Goal: Transaction & Acquisition: Obtain resource

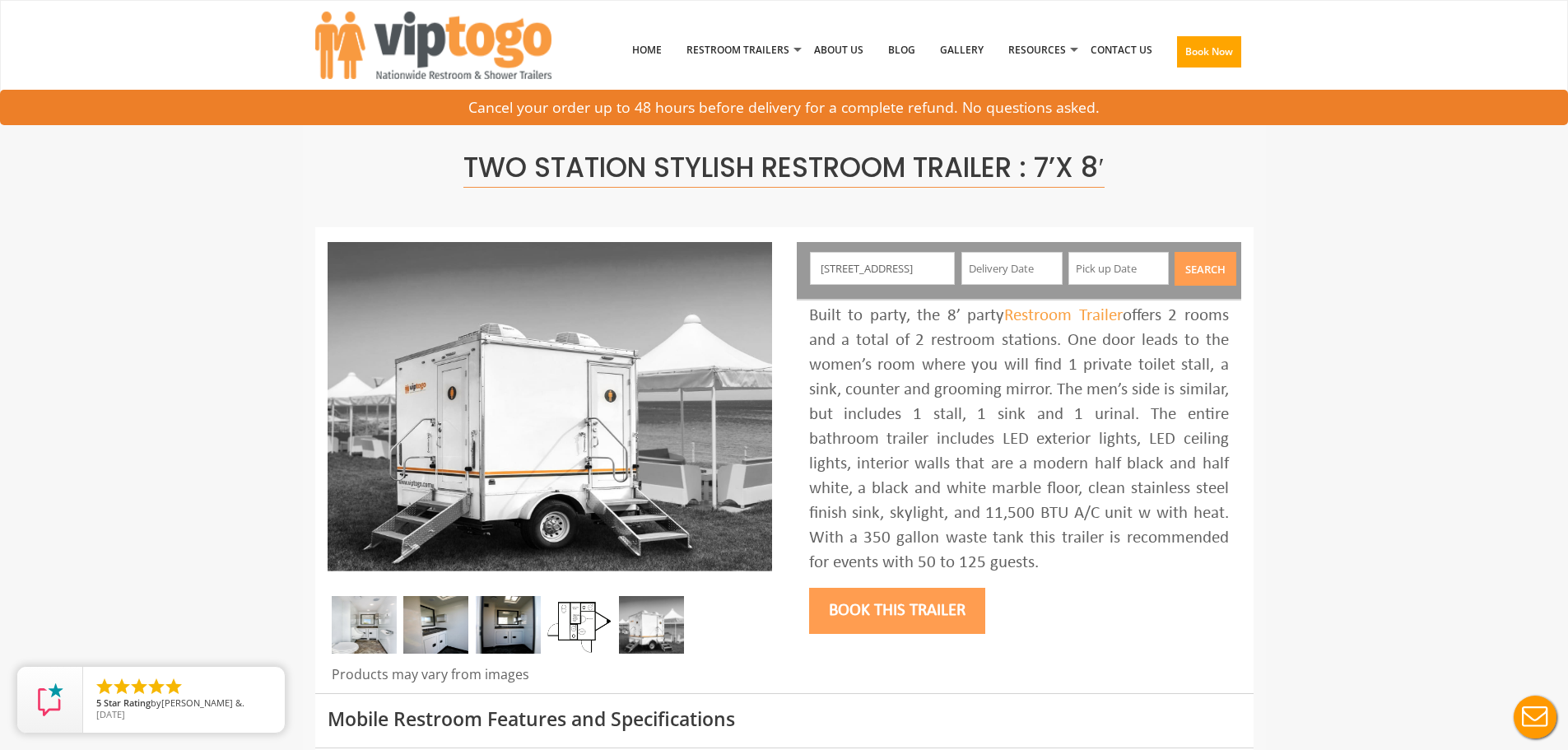
click at [992, 273] on input "text" at bounding box center [1011, 268] width 101 height 33
click at [926, 269] on input "[STREET_ADDRESS]" at bounding box center [882, 268] width 145 height 33
type input "[STREET_ADDRESS][PERSON_NAME]"
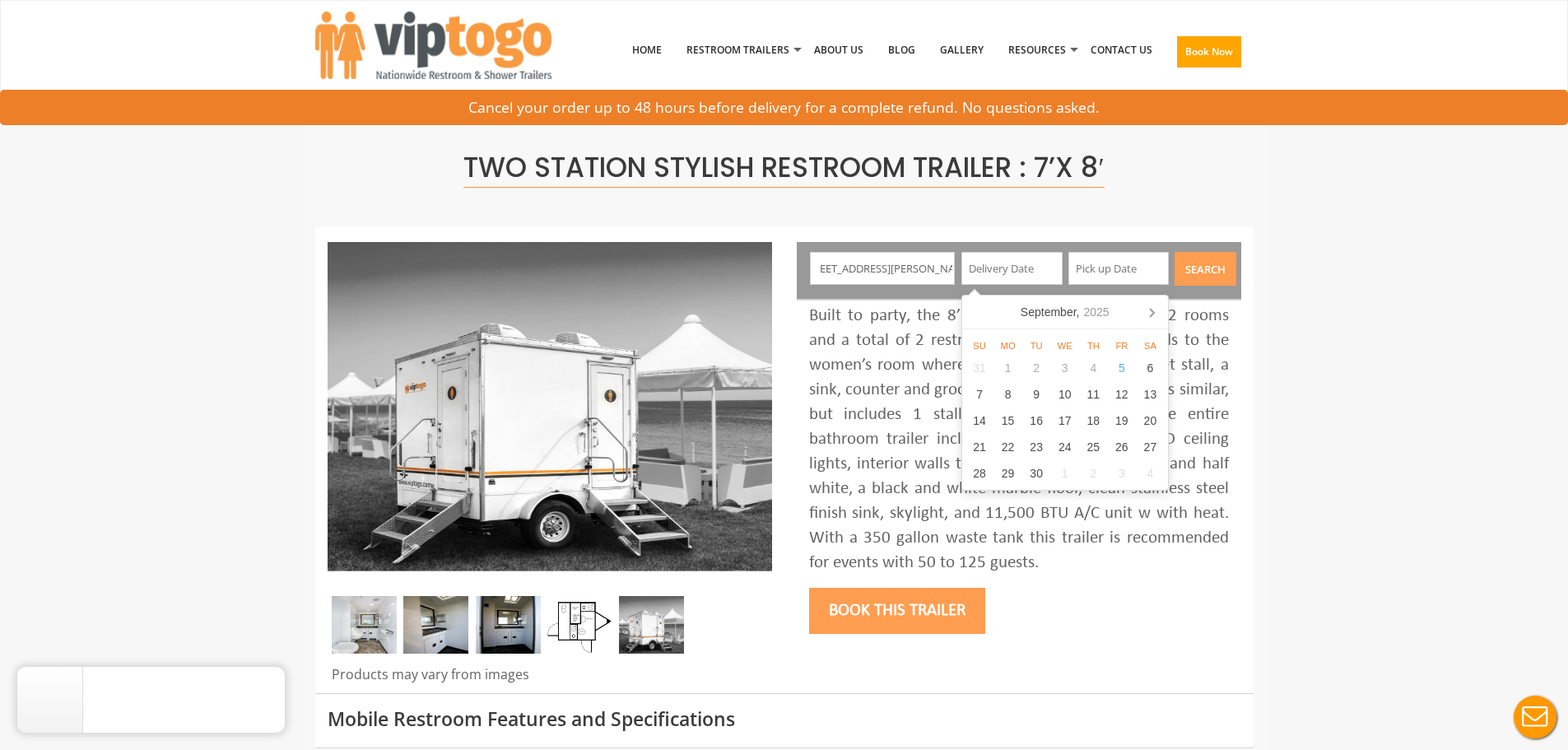
scroll to position [0, 0]
click at [1032, 268] on input "text" at bounding box center [1011, 268] width 101 height 33
type input "[DATE]"
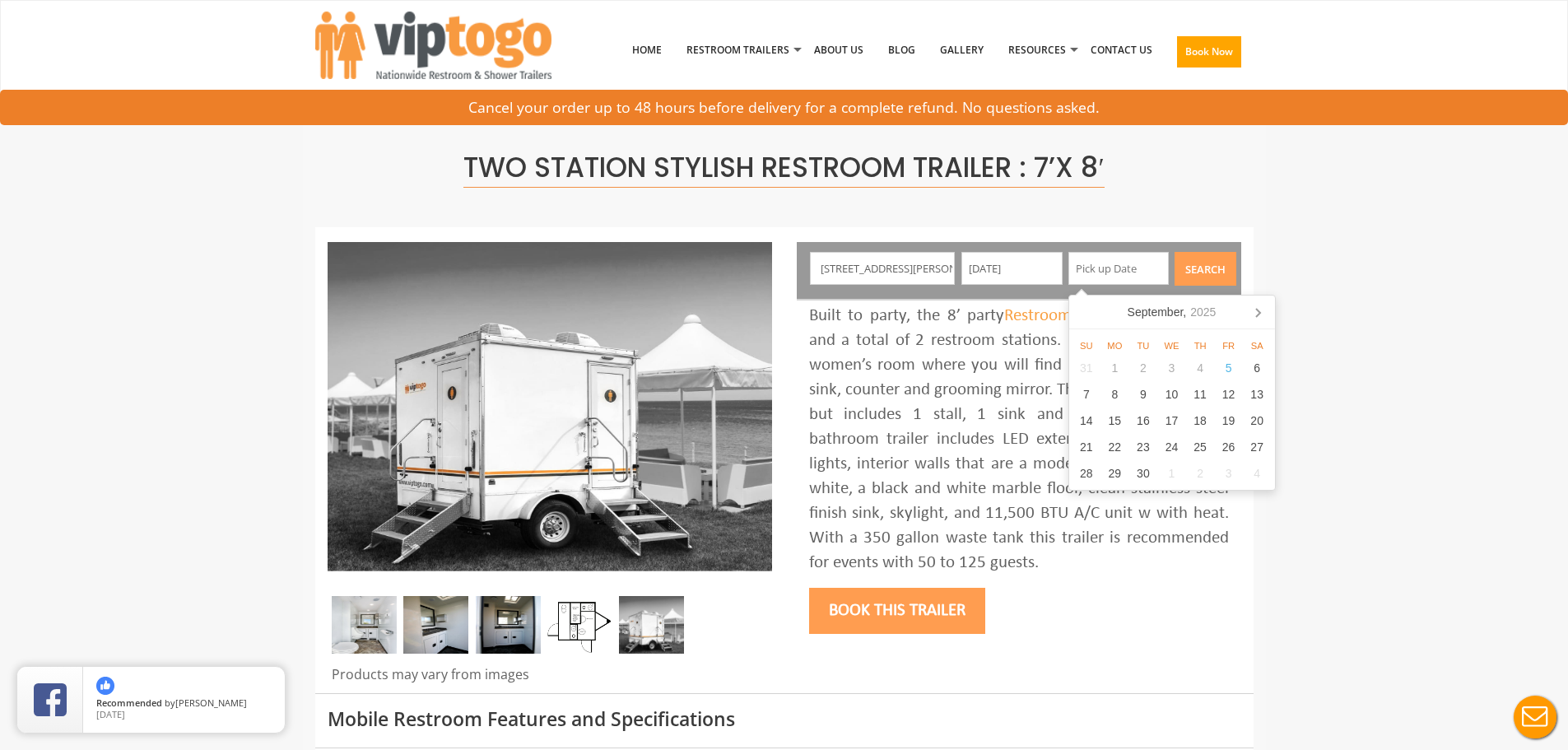
click at [1092, 267] on input "text" at bounding box center [1118, 268] width 101 height 33
type input "[DATE]"
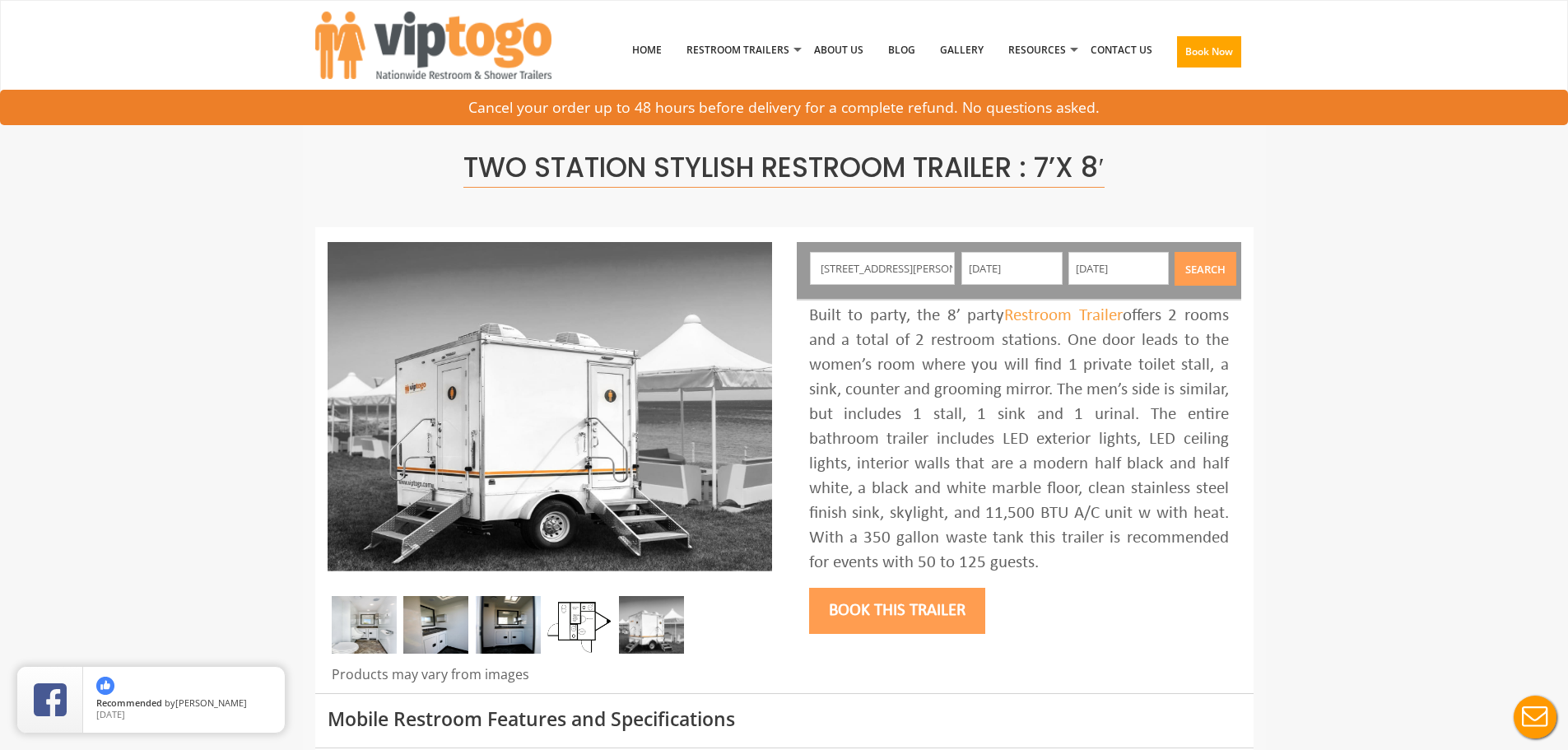
click at [1202, 260] on button "Search" at bounding box center [1205, 268] width 62 height 34
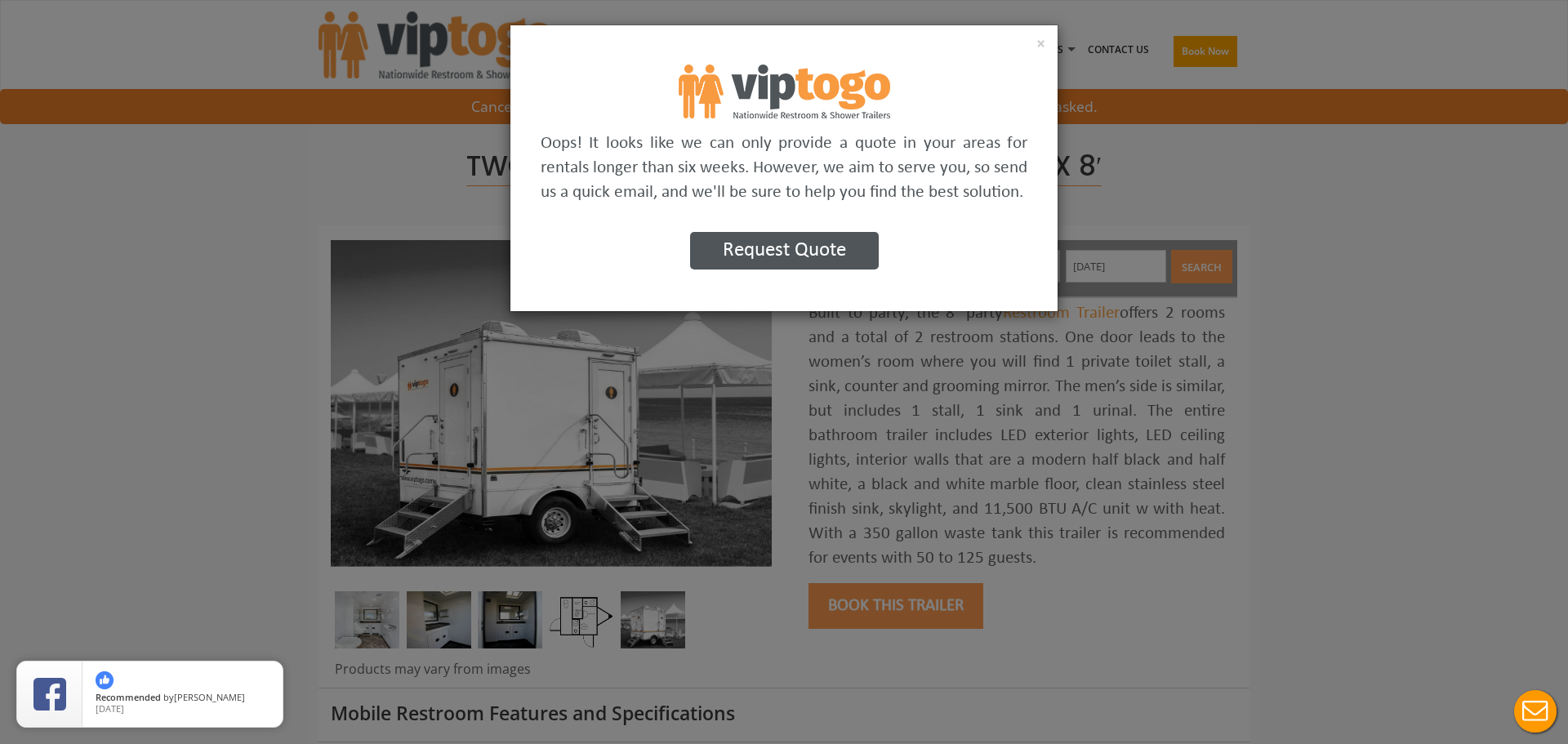
click at [847, 250] on button "Request Quote" at bounding box center [784, 251] width 189 height 38
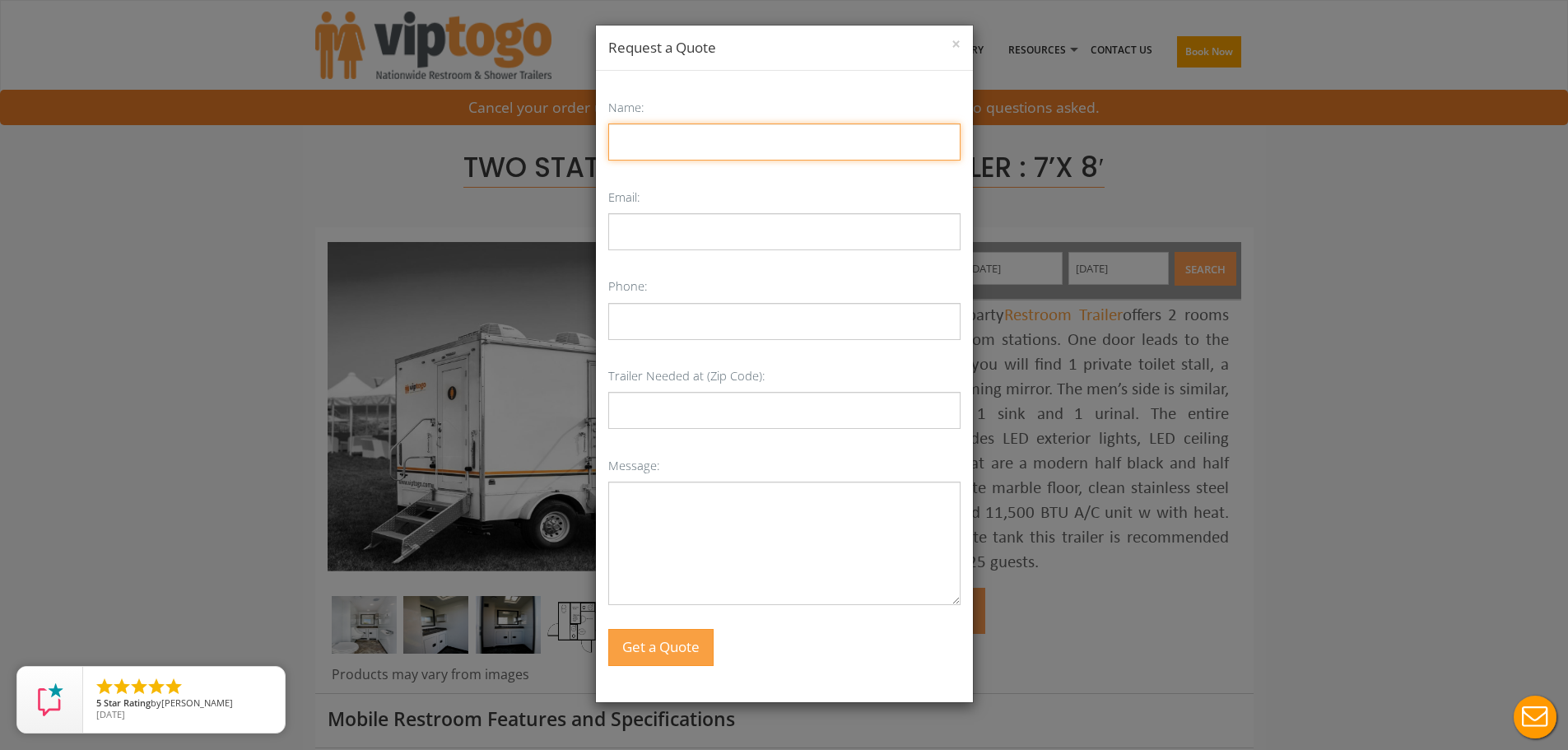
click at [803, 160] on input "Name:" at bounding box center [785, 142] width 352 height 37
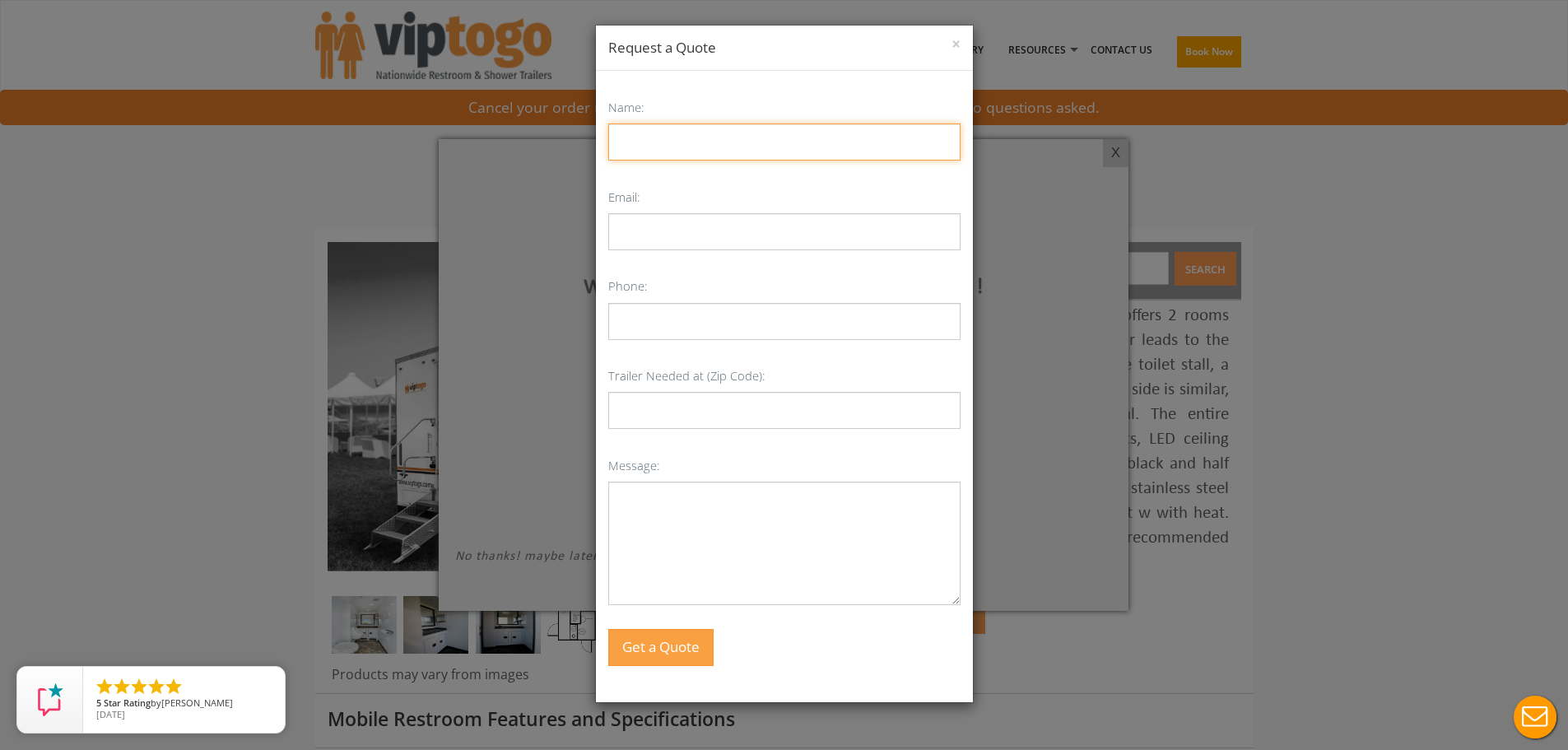
type input "[PERSON_NAME]"
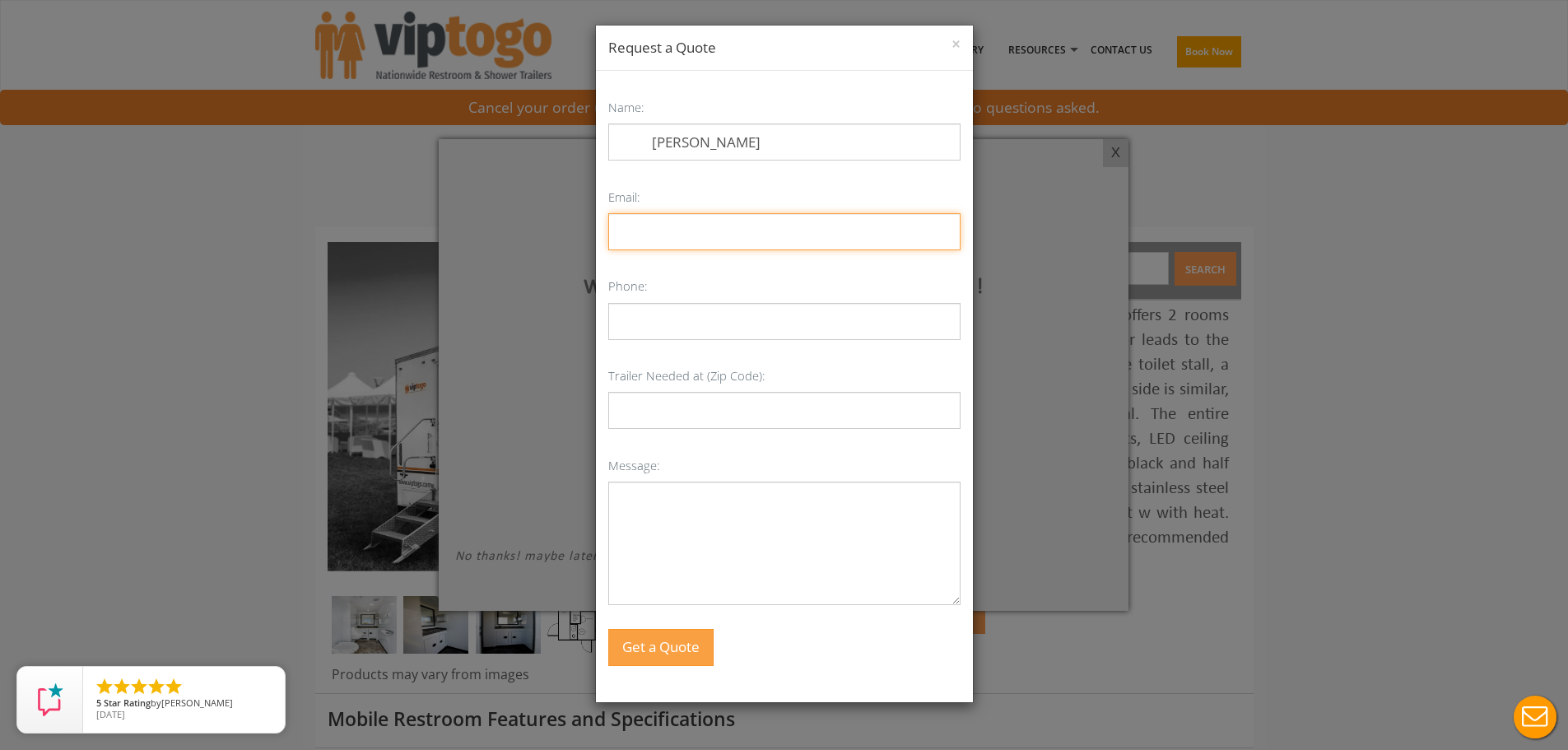
type input "[EMAIL_ADDRESS][DOMAIN_NAME]"
type input "80132"
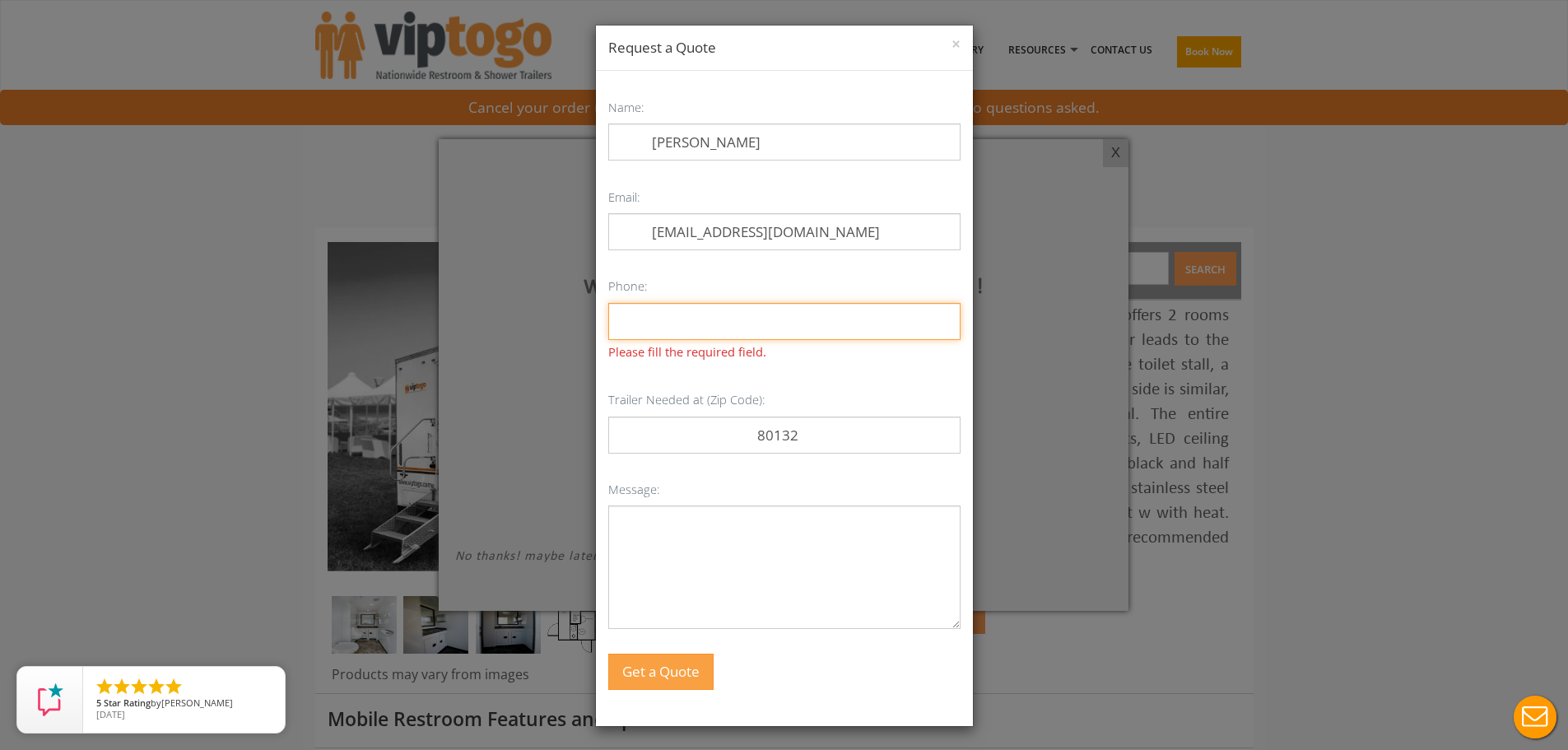
click at [756, 321] on input "Phone:" at bounding box center [785, 321] width 352 height 37
type input "3039103077"
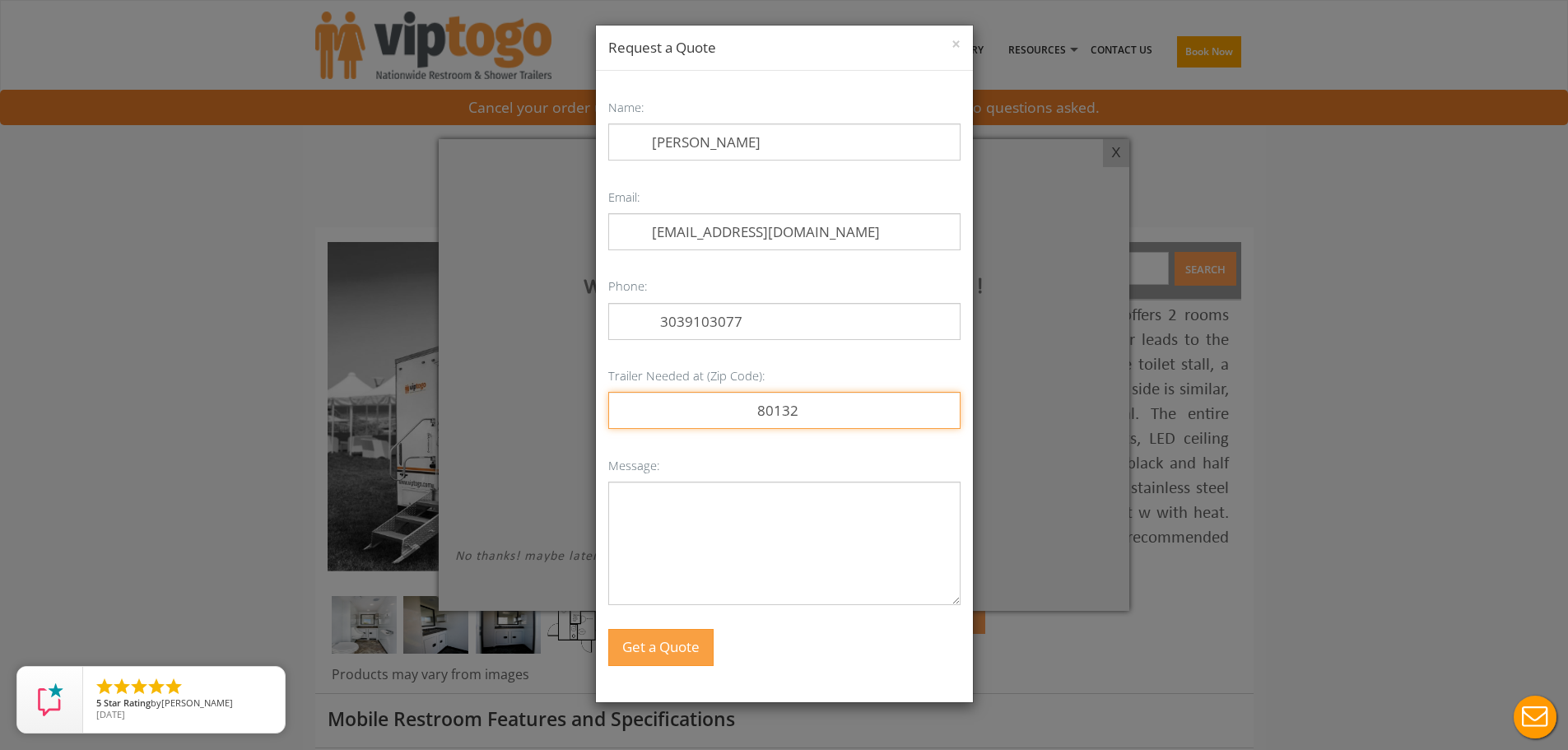
drag, startPoint x: 807, startPoint y: 417, endPoint x: 748, endPoint y: 431, distance: 60.6
click at [748, 431] on div "Name: [PERSON_NAME] Email: [EMAIL_ADDRESS][DOMAIN_NAME] Phone: [PHONE_NUMBER] T…" at bounding box center [785, 380] width 352 height 571
type input "80106"
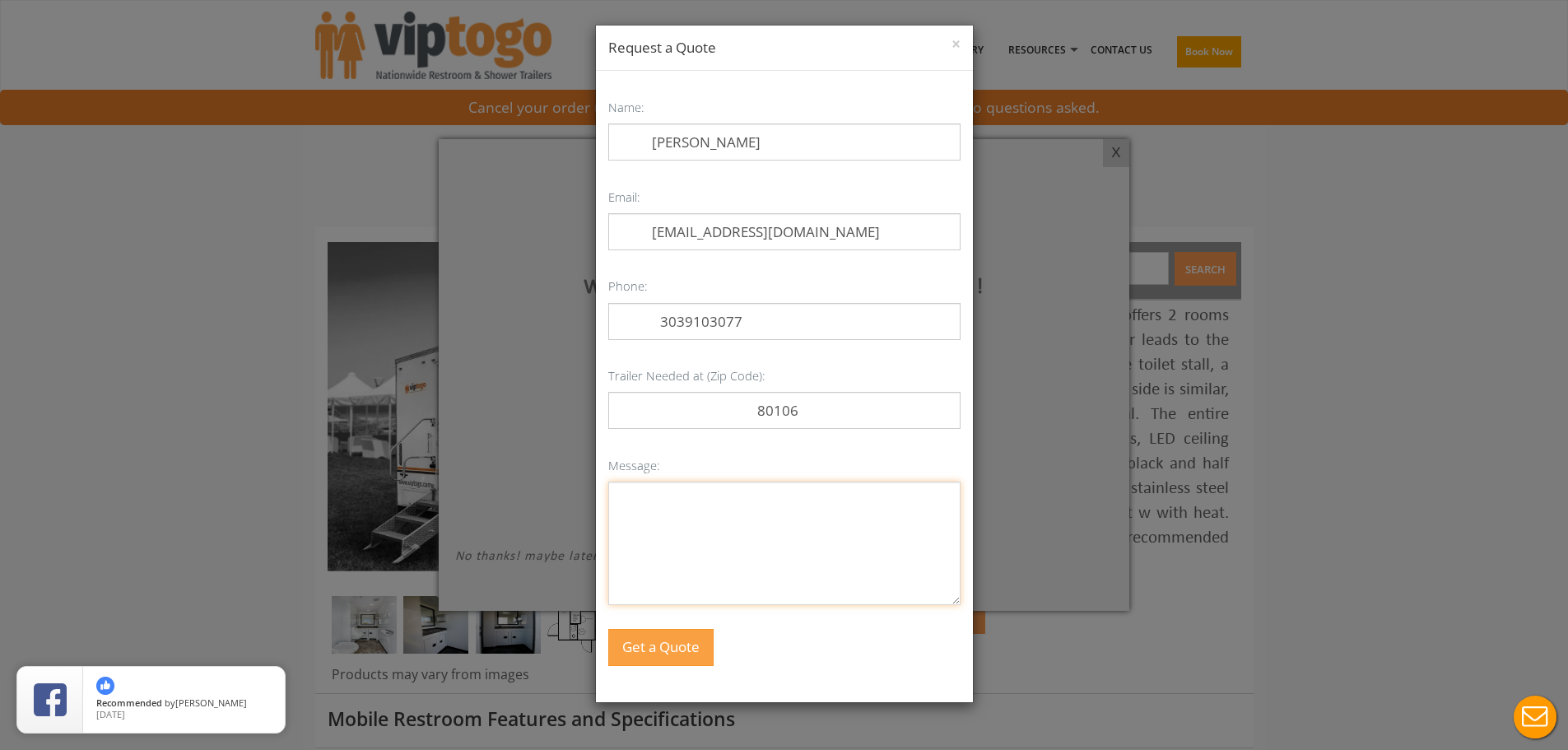
click at [724, 508] on textarea "Message:" at bounding box center [785, 543] width 352 height 123
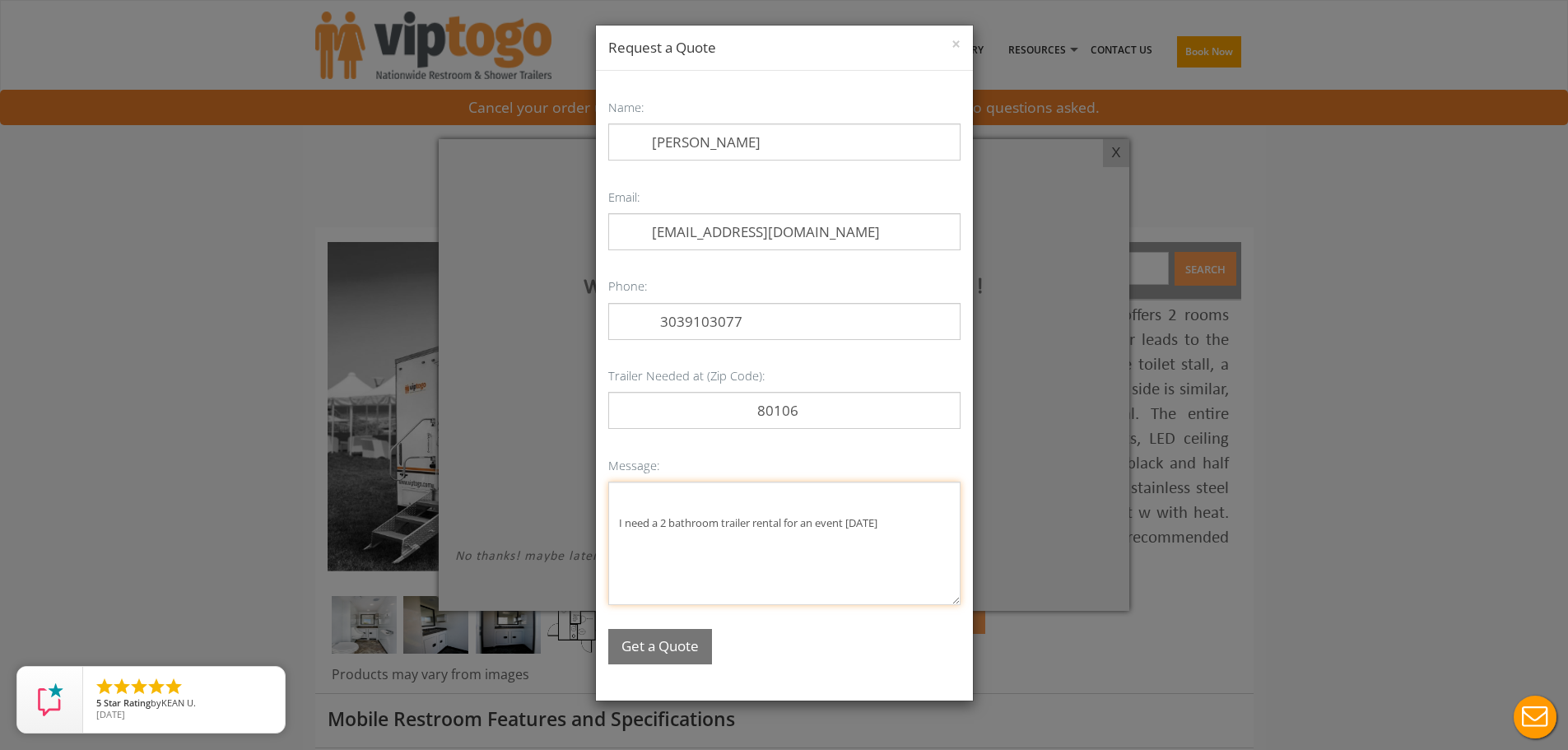
type textarea "I need a 2 bathroom trailer rental for an event [DATE]"
click at [659, 642] on button "Get a Quote" at bounding box center [660, 646] width 104 height 35
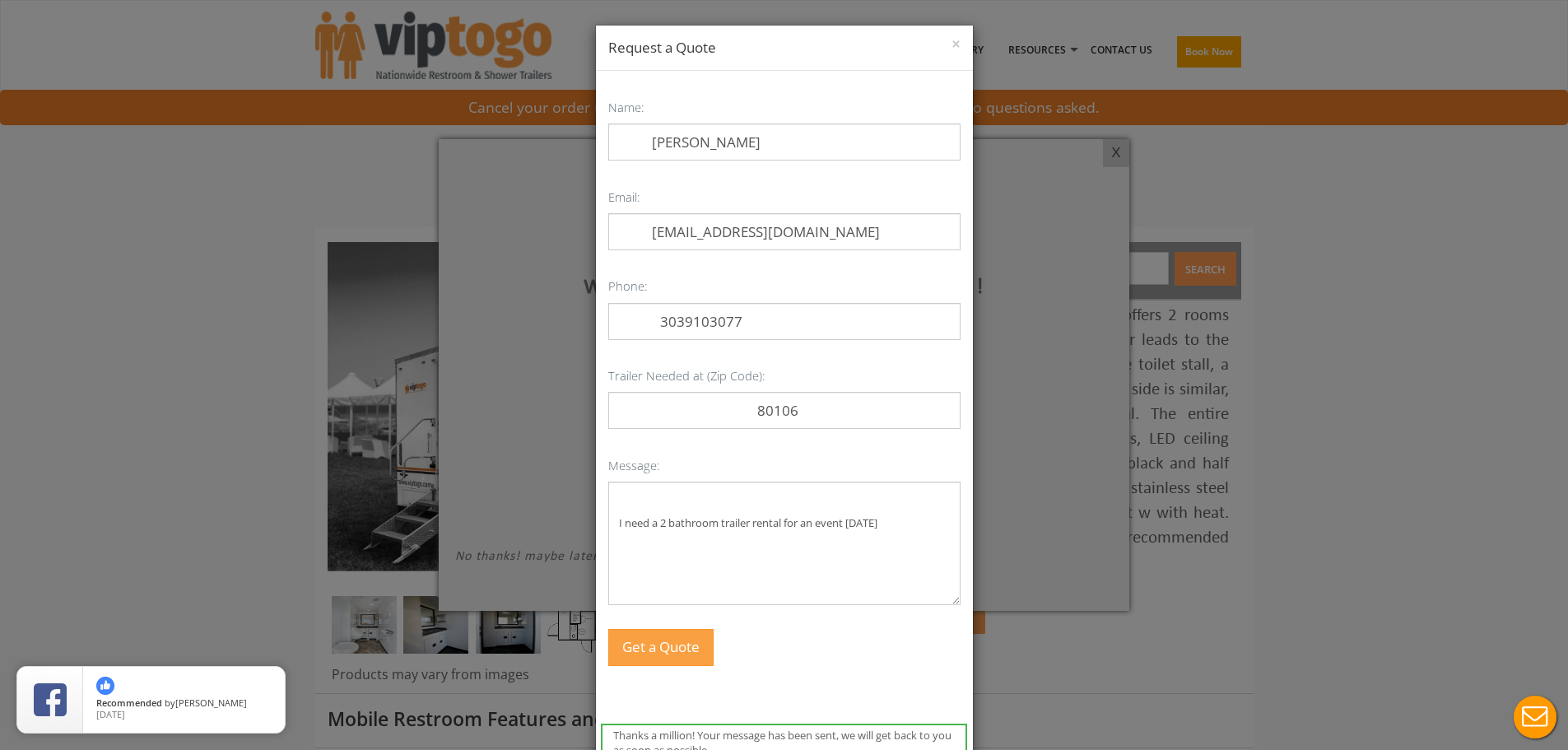
scroll to position [12, 0]
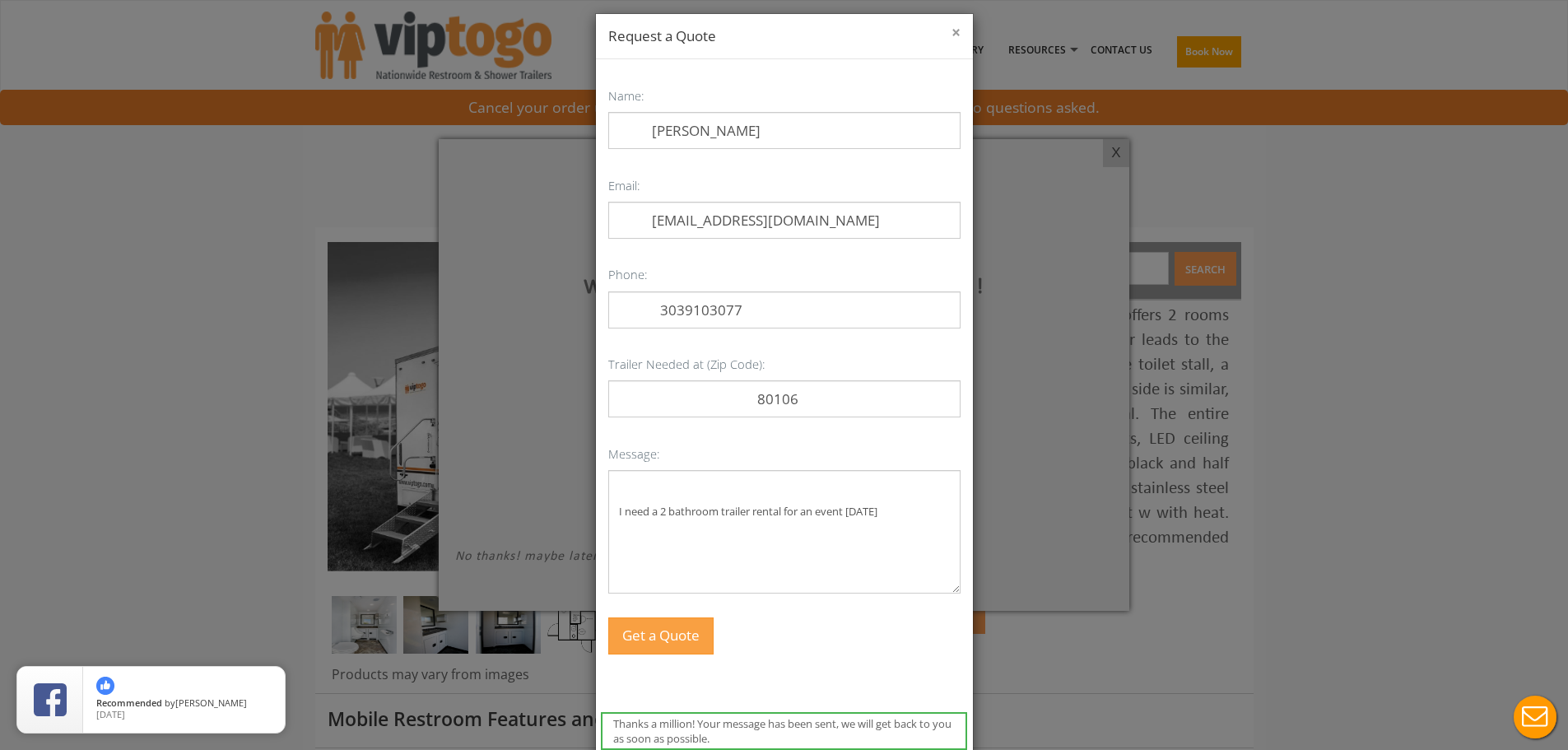
click at [951, 29] on button "×" at bounding box center [955, 33] width 9 height 16
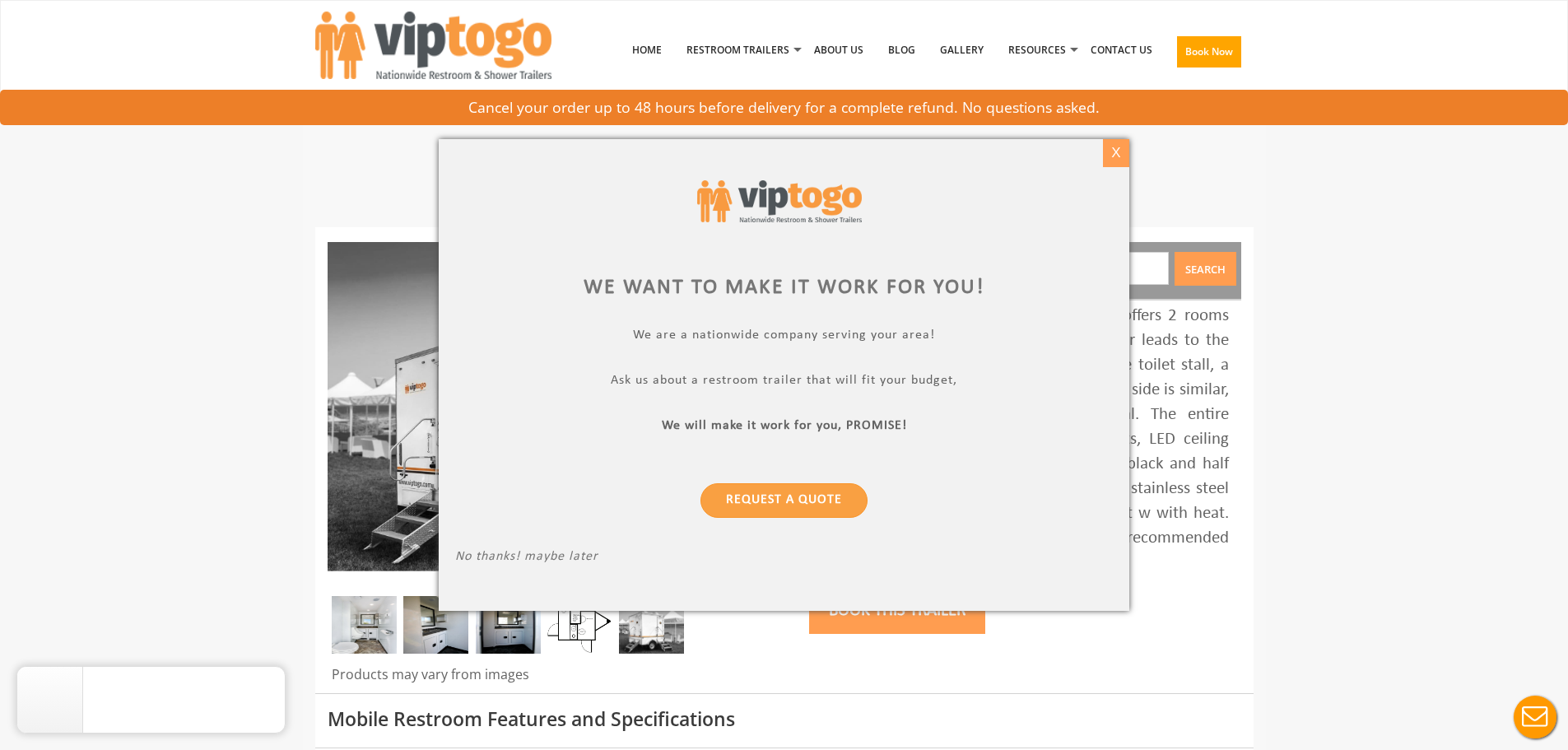
click at [1115, 149] on div "X" at bounding box center [1115, 153] width 26 height 28
